Goal: Task Accomplishment & Management: Use online tool/utility

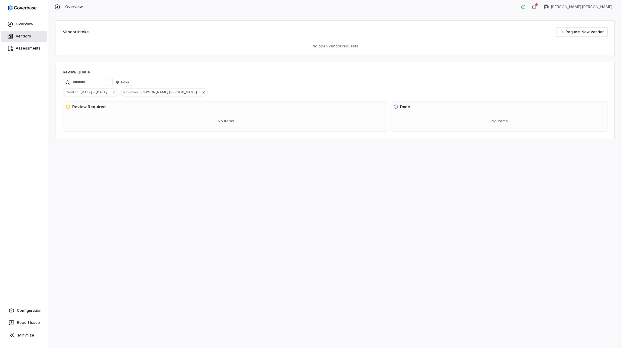
click at [28, 37] on link "Vendors" at bounding box center [24, 36] width 46 height 11
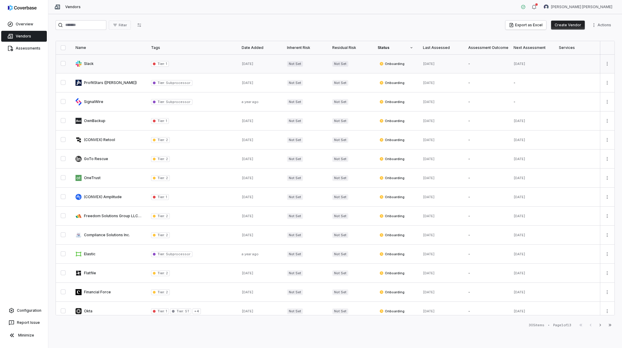
click at [63, 64] on button "button" at bounding box center [63, 63] width 5 height 5
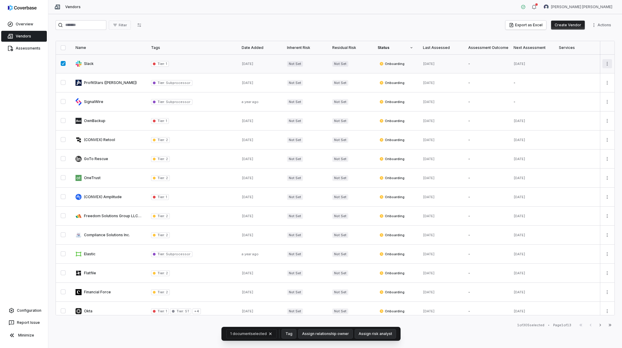
click at [605, 64] on html "Overview Vendors Assessments Configuration Report Issue Minimize Vendors [PERSO…" at bounding box center [311, 174] width 622 height 348
click at [99, 62] on html "Overview Vendors Assessments Configuration Report Issue Minimize Vendors [PERSO…" at bounding box center [311, 174] width 622 height 348
click at [93, 64] on link at bounding box center [109, 63] width 76 height 19
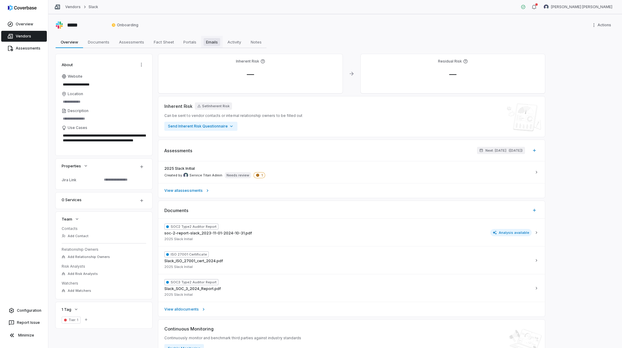
click at [209, 41] on span "Emails" at bounding box center [212, 42] width 17 height 8
type textarea "*"
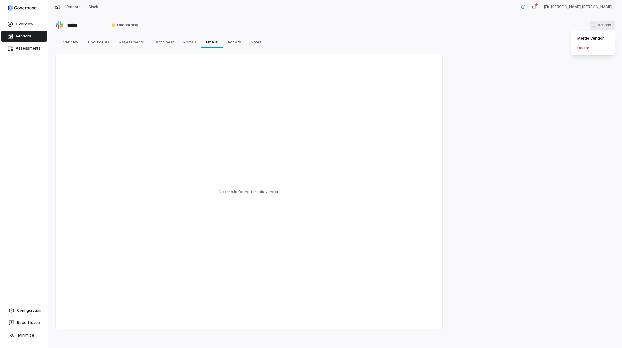
click at [595, 24] on html "Overview Vendors Assessments Configuration Report Issue Minimize Vendors Slack …" at bounding box center [311, 174] width 622 height 348
click at [509, 86] on html "Overview Vendors Assessments Configuration Report Issue Minimize Vendors Slack …" at bounding box center [311, 174] width 622 height 348
click at [98, 43] on span "Documents" at bounding box center [99, 42] width 26 height 8
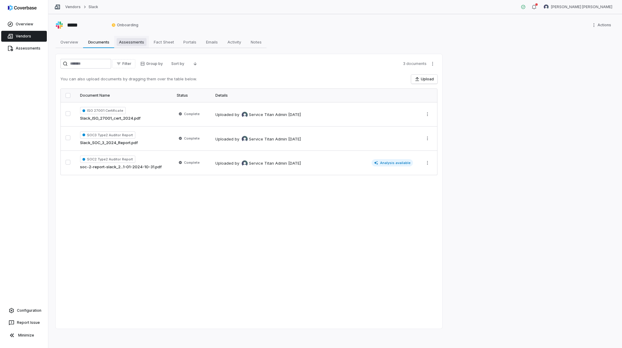
click at [132, 42] on span "Assessments" at bounding box center [132, 42] width 30 height 8
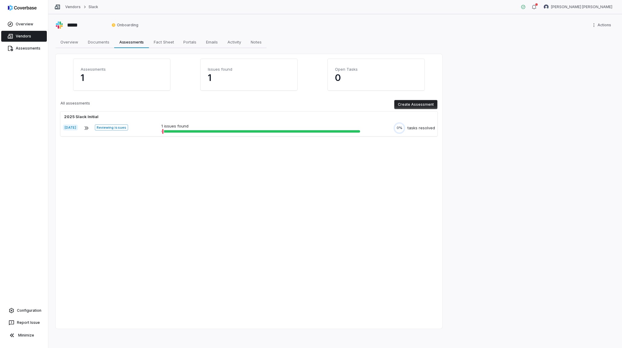
click at [406, 104] on button "Create Assessment" at bounding box center [415, 104] width 43 height 9
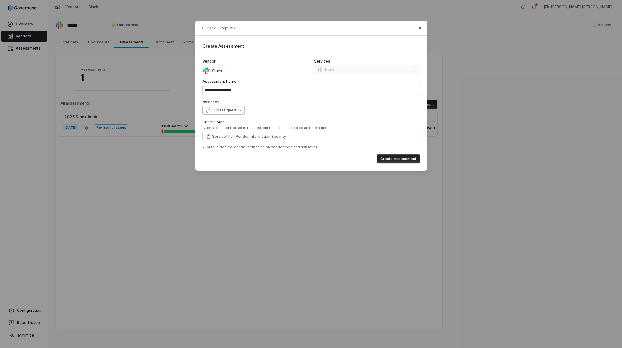
click at [233, 107] on button "Unassigned" at bounding box center [223, 110] width 42 height 9
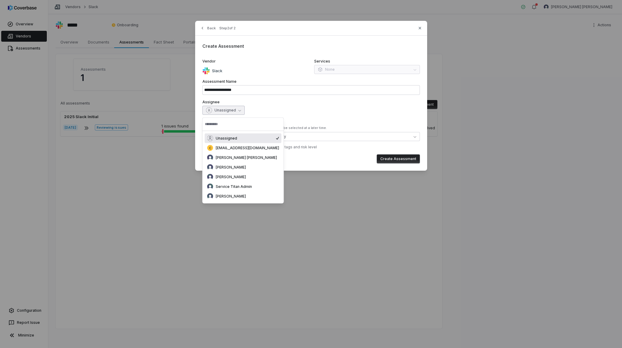
click at [311, 166] on div "**********" at bounding box center [311, 96] width 232 height 150
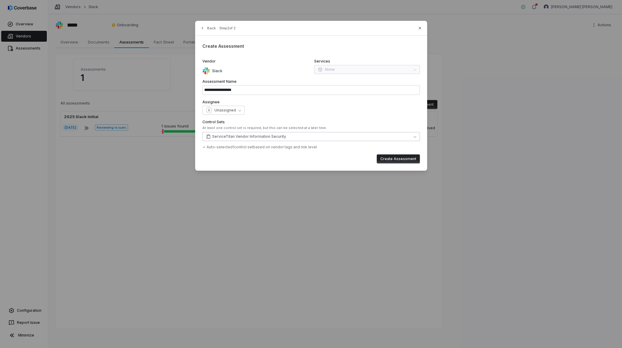
click at [290, 140] on button "ServiceTitan Vendor Information Security" at bounding box center [311, 136] width 218 height 9
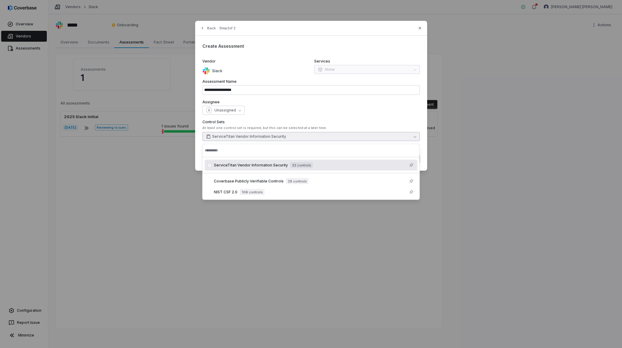
click at [290, 140] on button "ServiceTitan Vendor Information Security" at bounding box center [311, 136] width 218 height 9
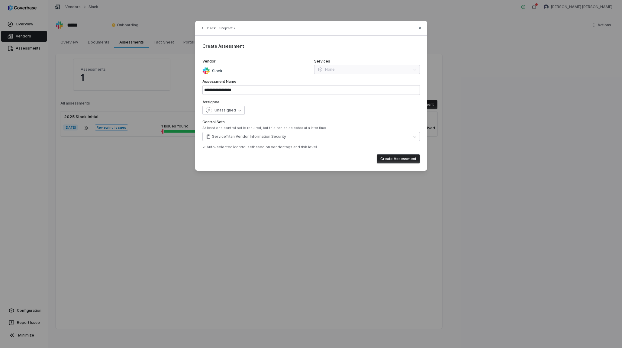
type input "**********"
